Goal: Check status: Check status

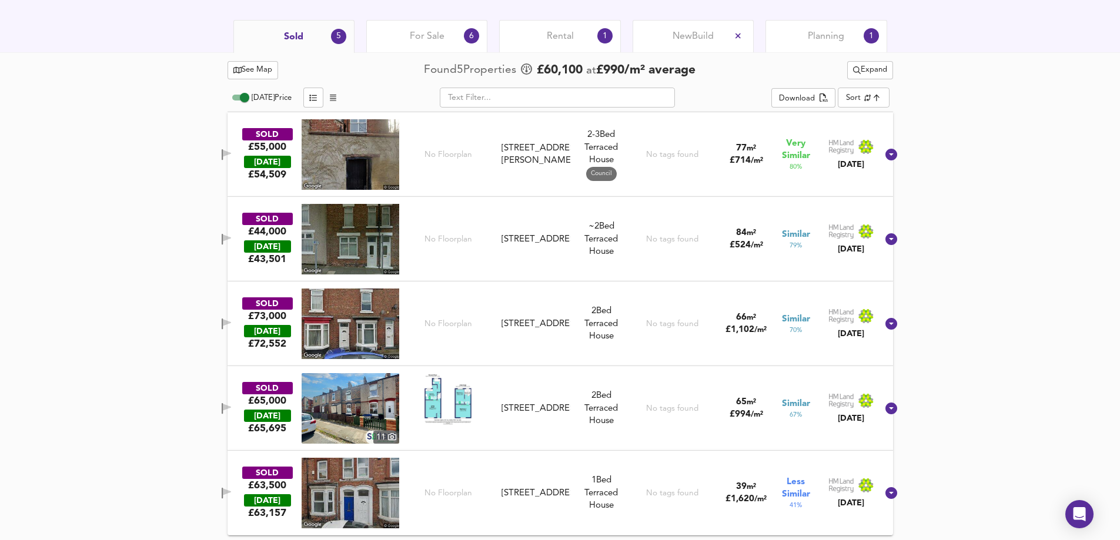
scroll to position [562, 0]
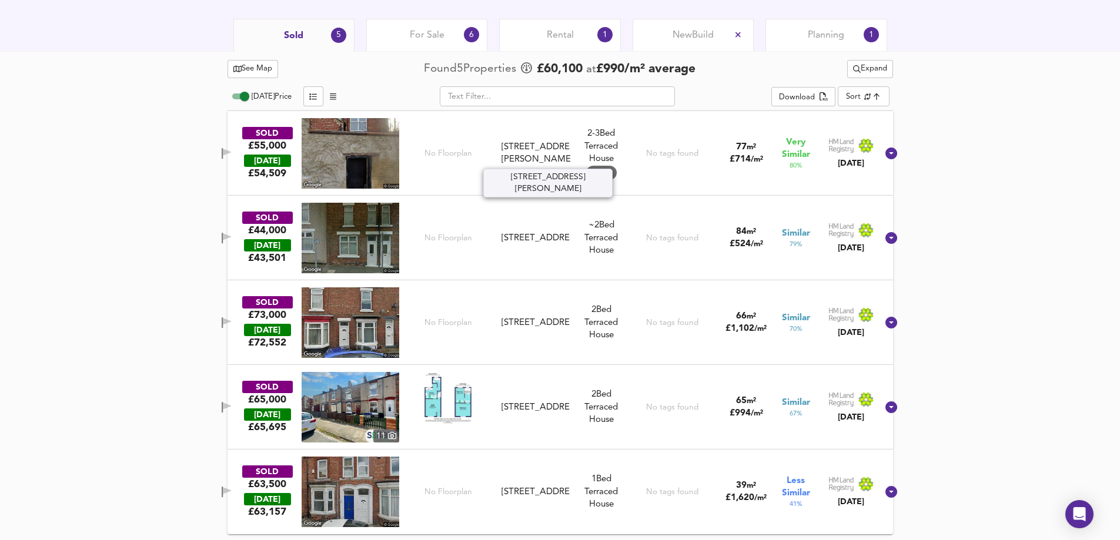
click at [534, 158] on div "[STREET_ADDRESS][PERSON_NAME]" at bounding box center [536, 153] width 68 height 25
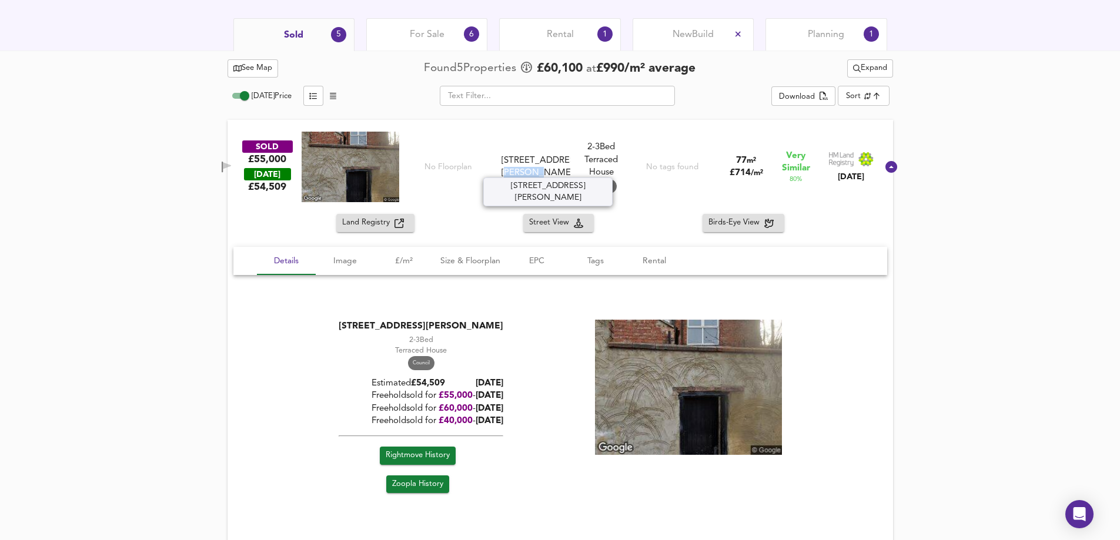
drag, startPoint x: 538, startPoint y: 171, endPoint x: 569, endPoint y: 171, distance: 30.6
click at [569, 171] on div "[STREET_ADDRESS][PERSON_NAME]" at bounding box center [536, 167] width 68 height 25
copy div "DL1 1SU"
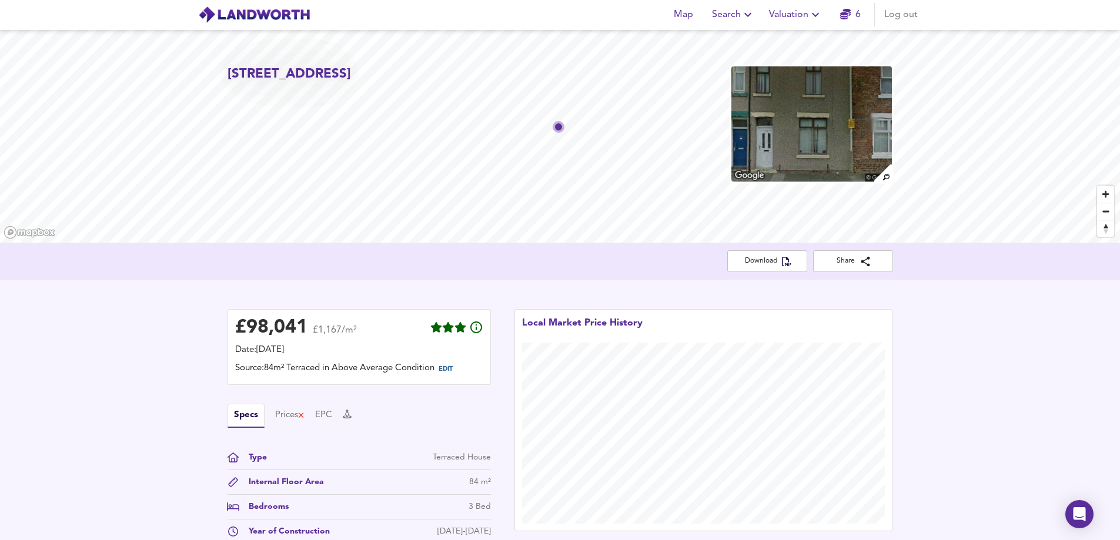
scroll to position [0, 0]
click at [801, 16] on span "Valuation" at bounding box center [796, 15] width 54 height 16
click at [794, 64] on li "Valuation Report History" at bounding box center [796, 63] width 141 height 21
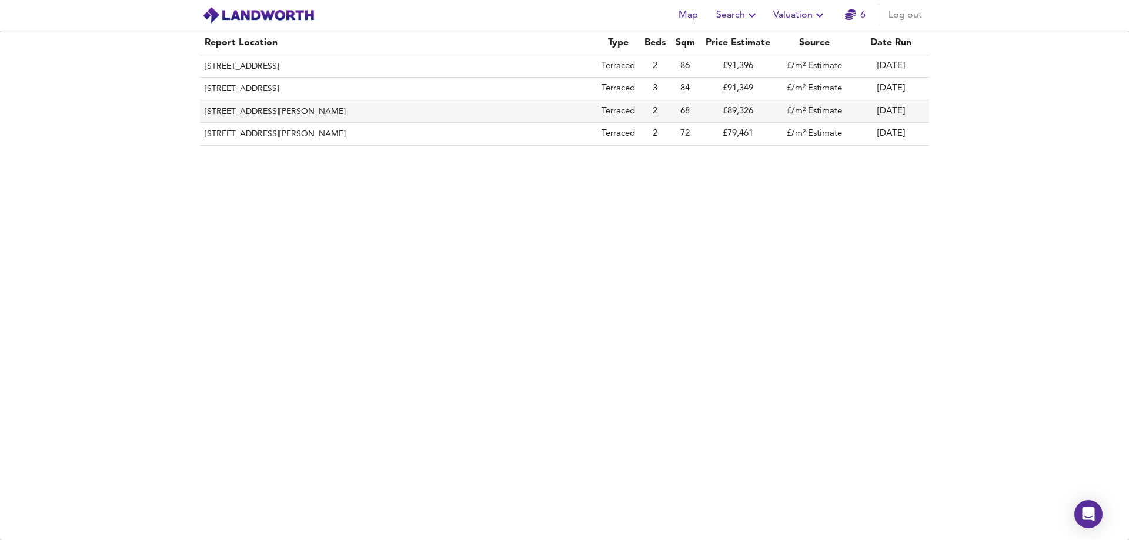
click at [619, 109] on td "Terraced" at bounding box center [618, 112] width 43 height 22
